Goal: Task Accomplishment & Management: Manage account settings

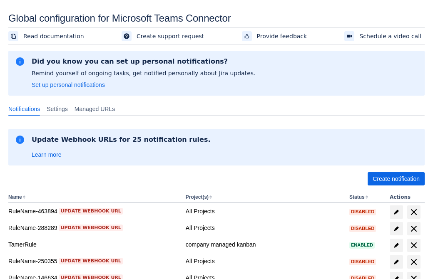
click at [396, 179] on span "Create notification" at bounding box center [395, 178] width 47 height 13
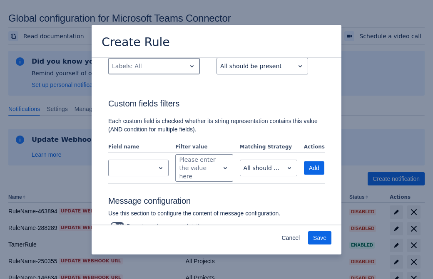
click at [154, 71] on div "Scrollable content" at bounding box center [147, 66] width 71 height 10
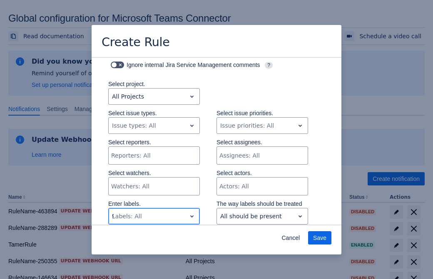
type input "92760_label"
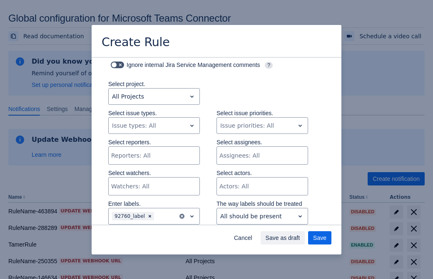
scroll to position [537, 0]
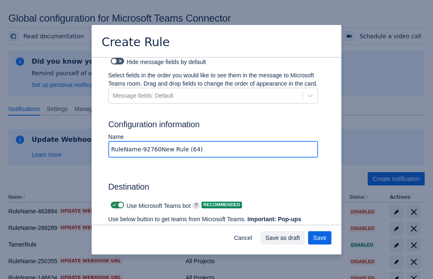
type input "RuleName-92760New Rule (64)"
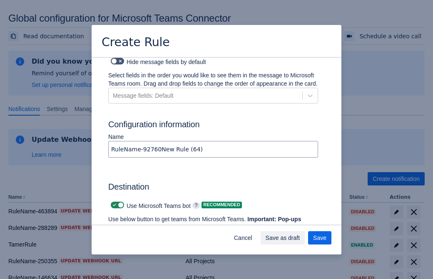
click at [113, 202] on span "Scrollable content" at bounding box center [114, 205] width 7 height 7
click at [113, 203] on input "Scrollable content" at bounding box center [113, 205] width 5 height 5
checkbox input "false"
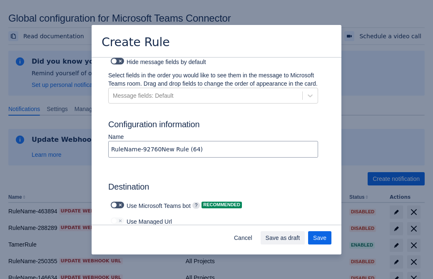
type input "https://prod-172.westeurope.logic.azure.com:443/workflows/ae977bb6ae334c9d95dfe…"
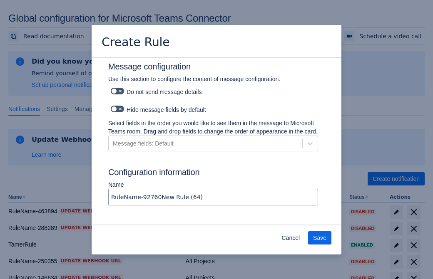
click at [320, 238] on span "Save" at bounding box center [319, 237] width 13 height 13
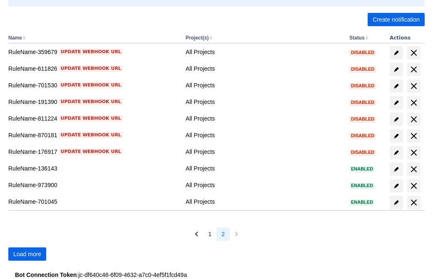
click at [27, 254] on span "Load more" at bounding box center [27, 254] width 28 height 13
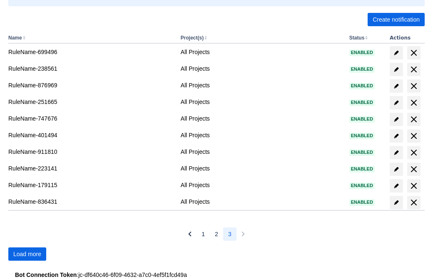
click at [27, 254] on span "Load more" at bounding box center [27, 254] width 28 height 13
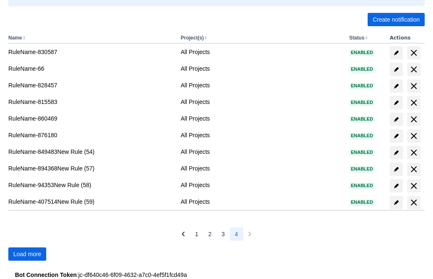
click at [27, 254] on span "Load more" at bounding box center [27, 254] width 28 height 13
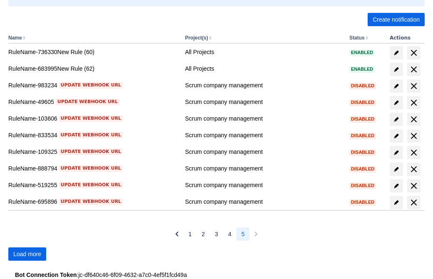
click at [27, 254] on span "Load more" at bounding box center [27, 254] width 28 height 13
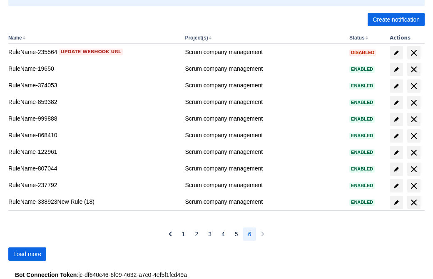
click at [27, 254] on span "Load more" at bounding box center [27, 254] width 28 height 13
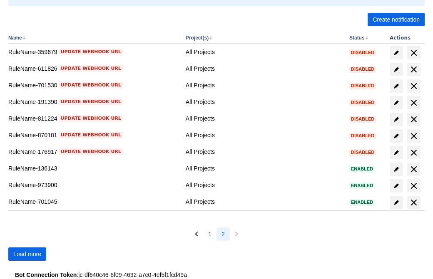
click at [27, 254] on span "Load more" at bounding box center [27, 254] width 28 height 13
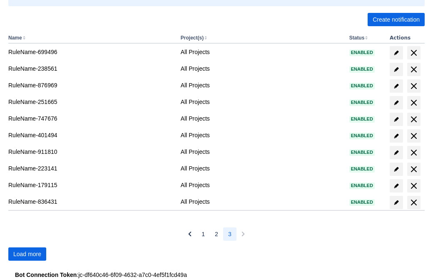
click at [27, 254] on span "Load more" at bounding box center [27, 254] width 28 height 13
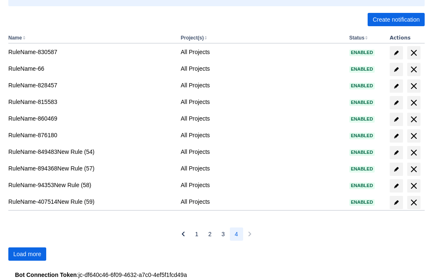
click at [27, 254] on span "Load more" at bounding box center [27, 254] width 28 height 13
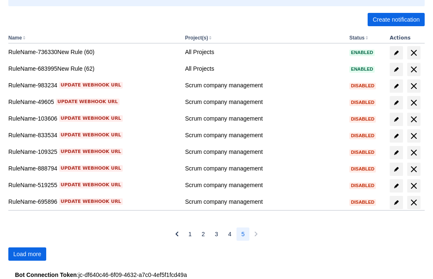
click at [27, 254] on span "Load more" at bounding box center [27, 254] width 28 height 13
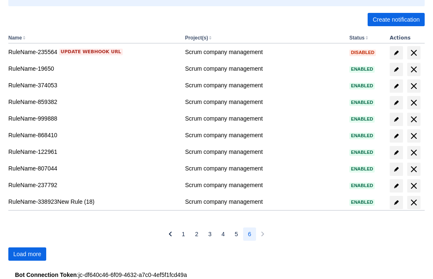
click at [27, 254] on span "Load more" at bounding box center [27, 254] width 28 height 13
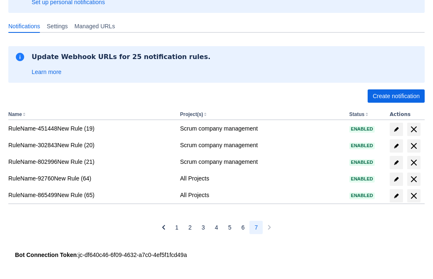
scroll to position [83, 0]
click at [413, 179] on span "delete" at bounding box center [414, 179] width 10 height 10
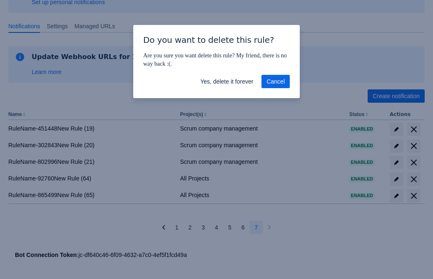
click at [226, 82] on span "Yes, delete it forever" at bounding box center [226, 81] width 53 height 13
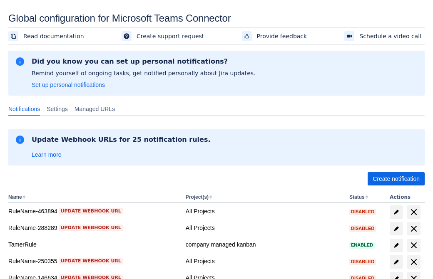
click at [396, 179] on span "Create notification" at bounding box center [395, 178] width 47 height 13
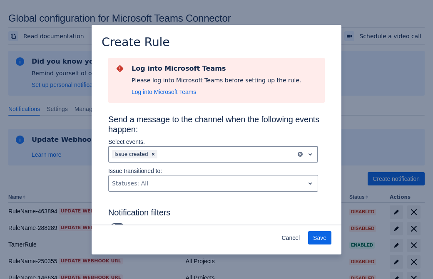
click at [213, 154] on div "Scrollable content" at bounding box center [226, 154] width 134 height 10
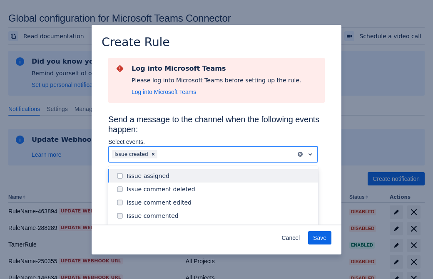
click at [220, 225] on div "Issue created" at bounding box center [219, 229] width 186 height 8
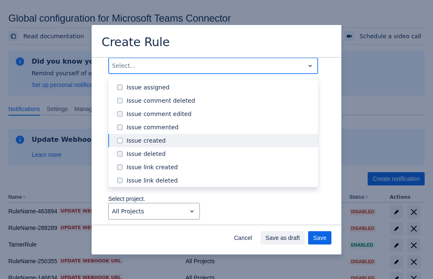
click at [220, 216] on div "Issue updated" at bounding box center [219, 220] width 186 height 8
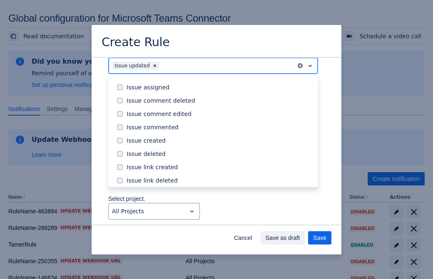
scroll to position [88, 0]
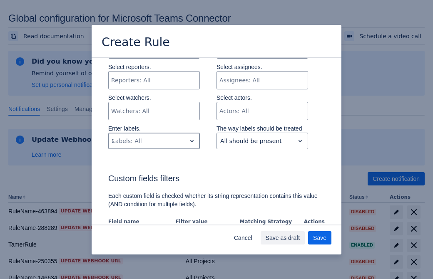
type input "220650_label"
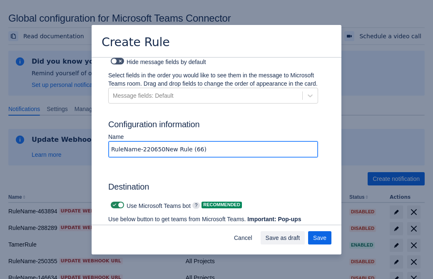
type input "RuleName-220650New Rule (66)"
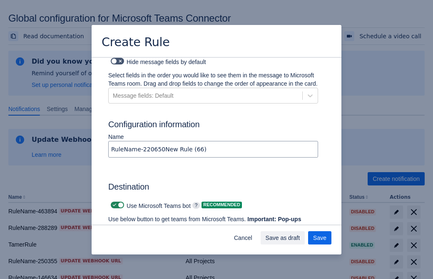
click at [113, 202] on span "Scrollable content" at bounding box center [114, 205] width 7 height 7
click at [113, 203] on input "Scrollable content" at bounding box center [113, 205] width 5 height 5
checkbox input "false"
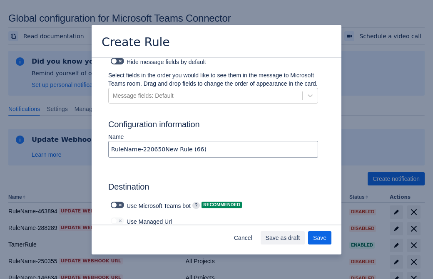
type input "https://prod-112.westeurope.logic.azure.com:443/workflows/bae959254738451b85002…"
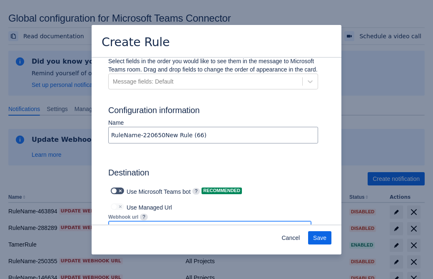
click at [320, 238] on span "Save" at bounding box center [319, 237] width 13 height 13
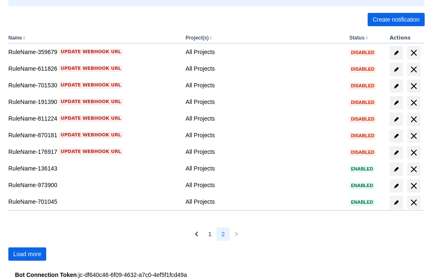
click at [27, 254] on span "Load more" at bounding box center [27, 254] width 28 height 13
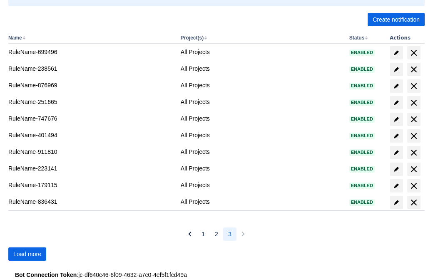
click at [27, 254] on span "Load more" at bounding box center [27, 254] width 28 height 13
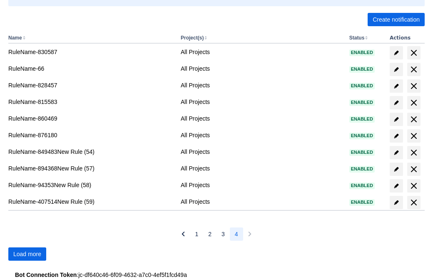
click at [27, 254] on span "Load more" at bounding box center [27, 254] width 28 height 13
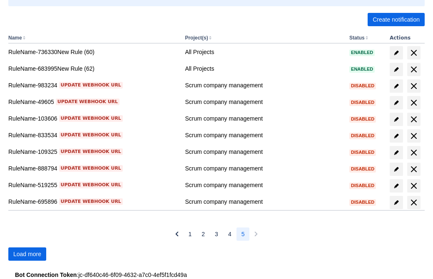
click at [27, 254] on span "Load more" at bounding box center [27, 254] width 28 height 13
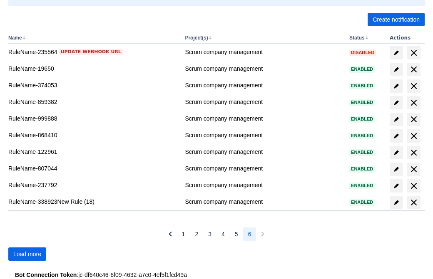
click at [27, 254] on span "Load more" at bounding box center [27, 254] width 28 height 13
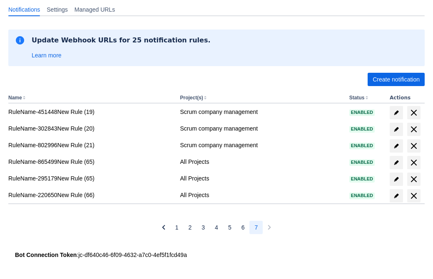
scroll to position [99, 0]
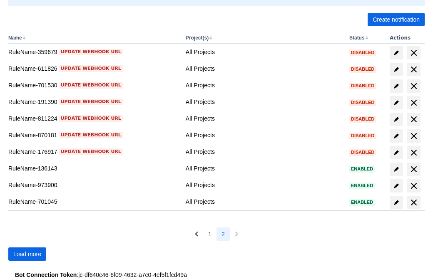
click at [27, 254] on span "Load more" at bounding box center [27, 254] width 28 height 13
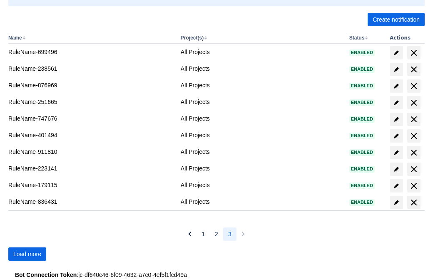
click at [27, 254] on span "Load more" at bounding box center [27, 254] width 28 height 13
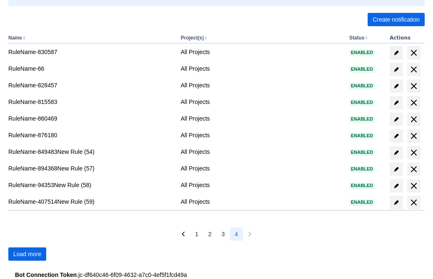
click at [27, 254] on span "Load more" at bounding box center [27, 254] width 28 height 13
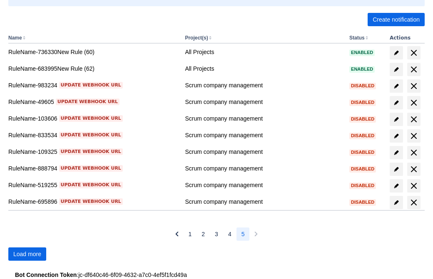
click at [27, 254] on span "Load more" at bounding box center [27, 254] width 28 height 13
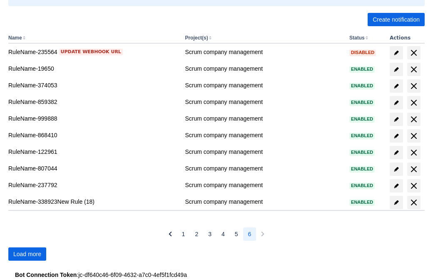
click at [27, 254] on span "Load more" at bounding box center [27, 254] width 28 height 13
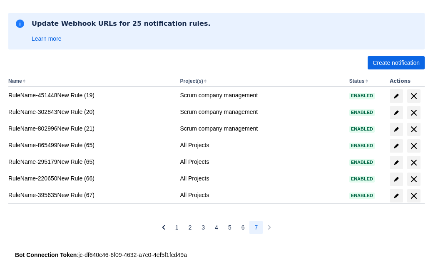
click at [413, 179] on span "delete" at bounding box center [414, 179] width 10 height 10
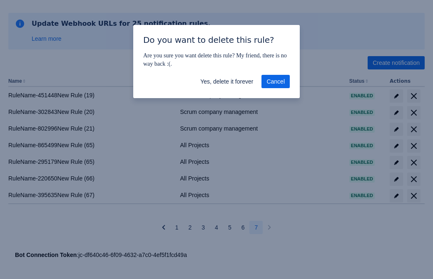
click at [226, 82] on span "Yes, delete it forever" at bounding box center [226, 81] width 53 height 13
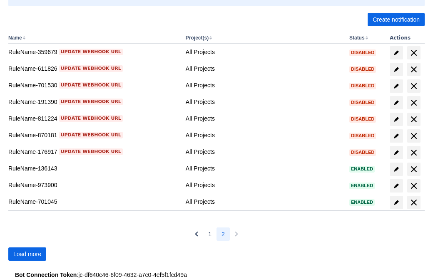
click at [27, 254] on span "Load more" at bounding box center [27, 254] width 28 height 13
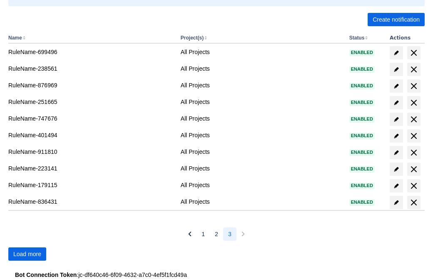
click at [27, 254] on span "Load more" at bounding box center [27, 254] width 28 height 13
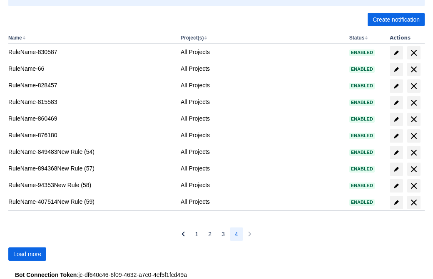
click at [27, 254] on span "Load more" at bounding box center [27, 254] width 28 height 13
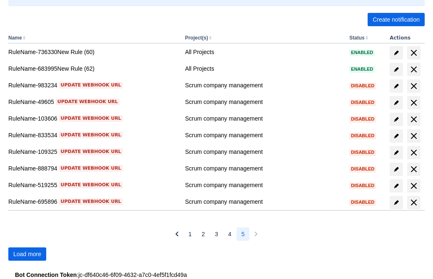
click at [27, 254] on span "Load more" at bounding box center [27, 254] width 28 height 13
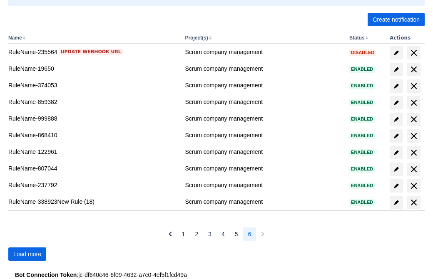
click at [27, 254] on span "Load more" at bounding box center [27, 254] width 28 height 13
